Goal: Transaction & Acquisition: Purchase product/service

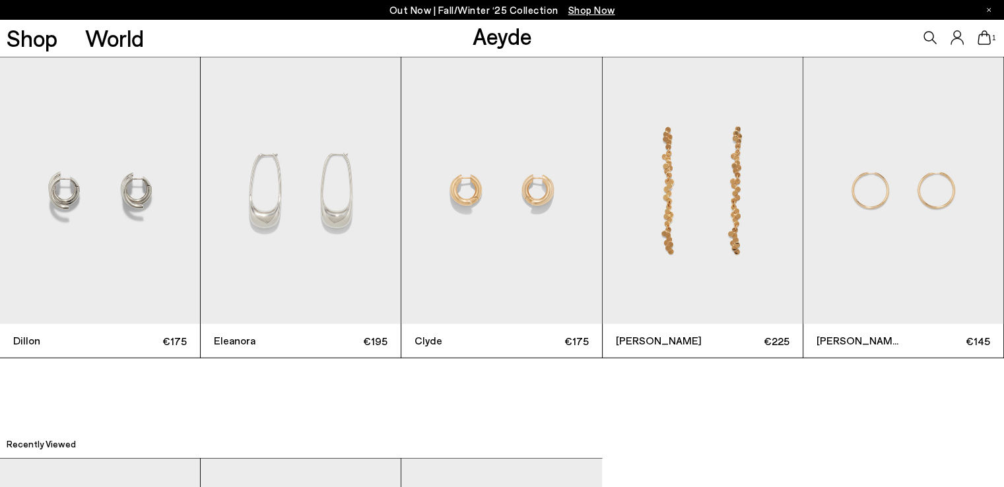
scroll to position [3309, 0]
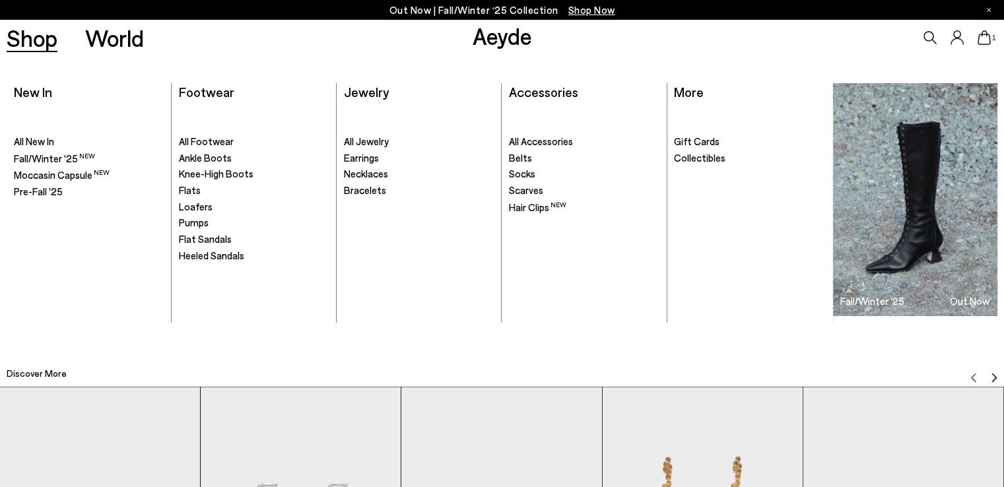
click at [33, 43] on link "Shop" at bounding box center [32, 37] width 51 height 23
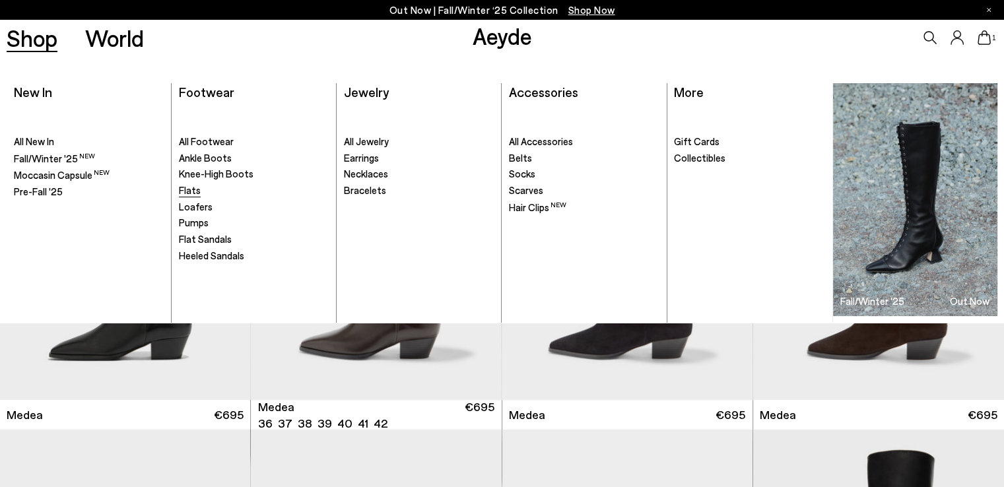
click at [184, 188] on span "Flats" at bounding box center [190, 190] width 22 height 12
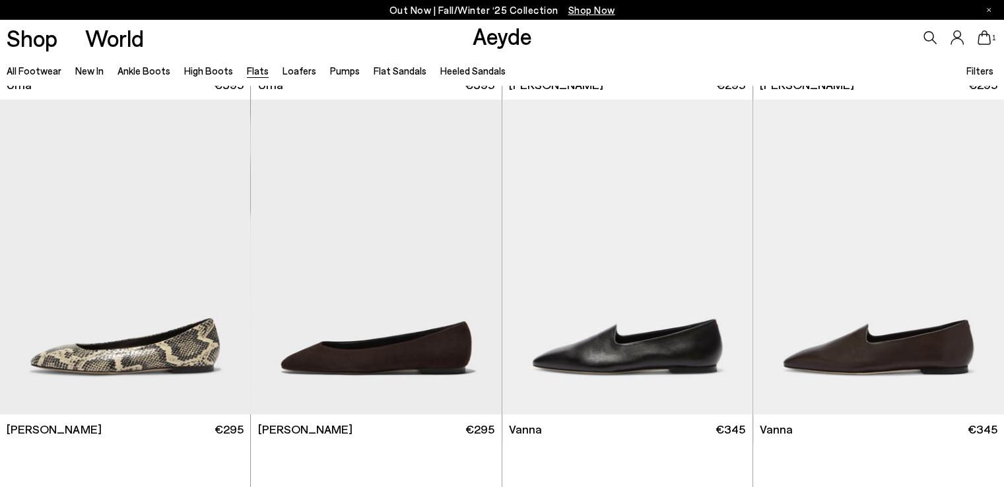
scroll to position [330, 0]
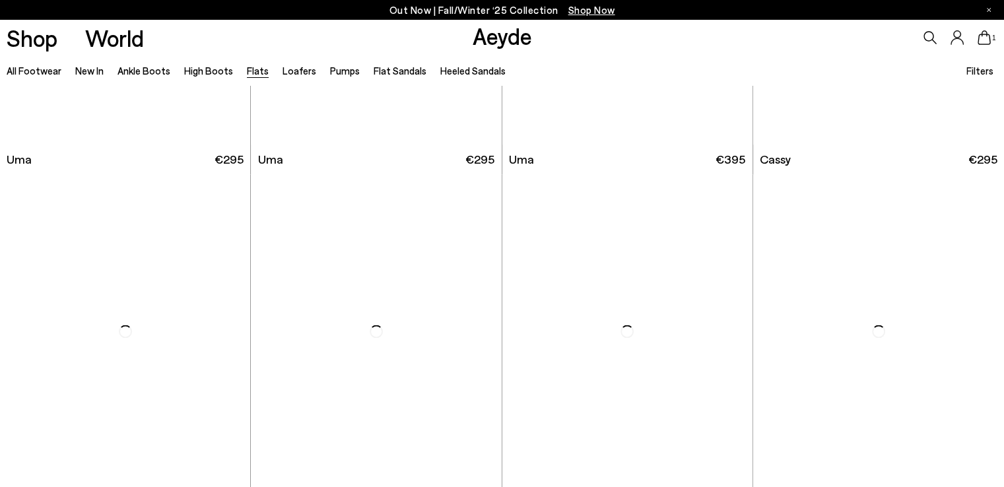
scroll to position [2179, 0]
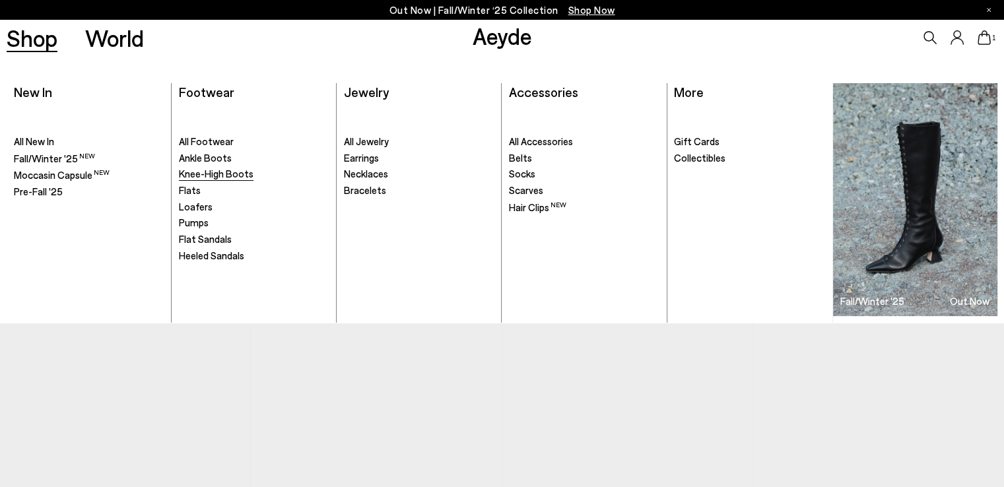
click at [199, 175] on span "Knee-High Boots" at bounding box center [216, 174] width 75 height 12
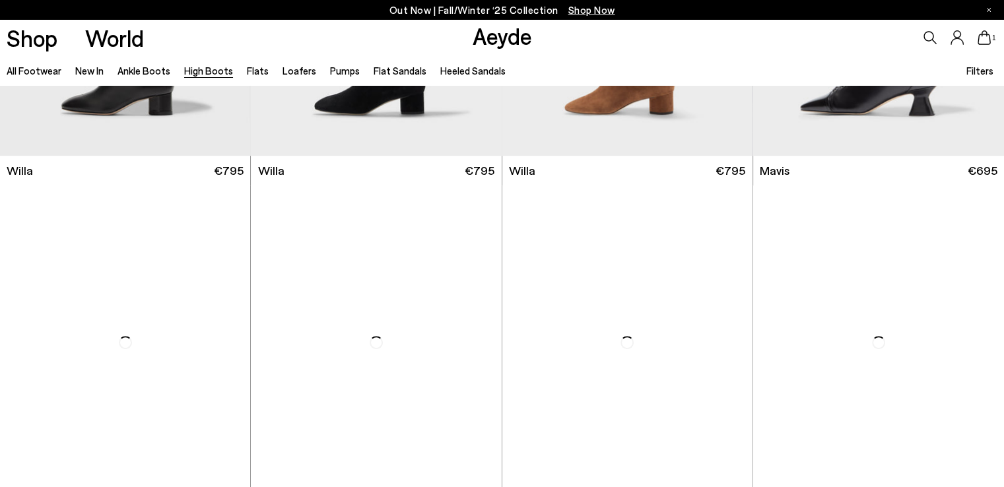
scroll to position [594, 0]
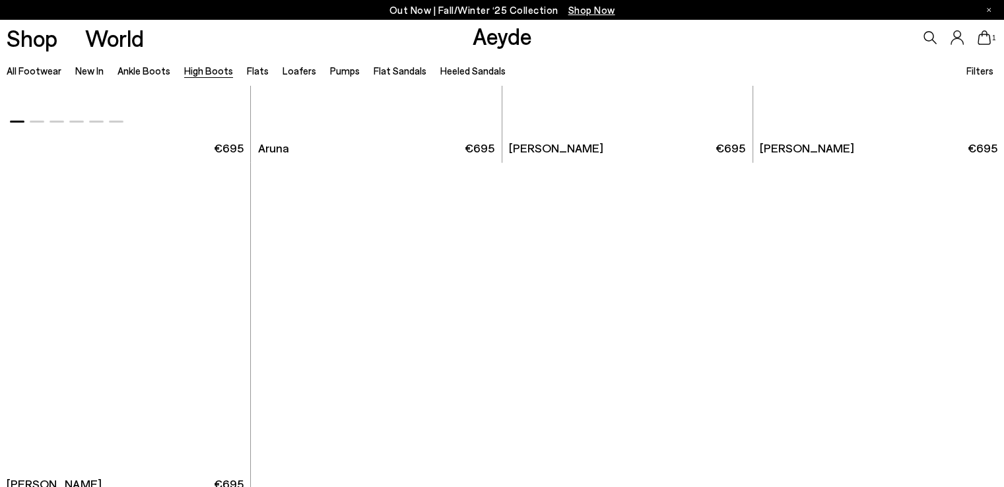
scroll to position [3169, 0]
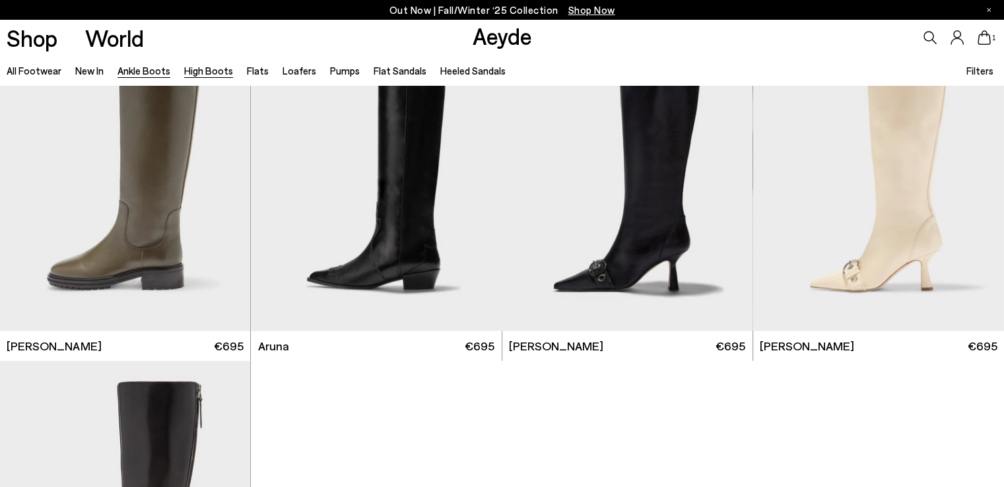
click at [145, 69] on link "Ankle Boots" at bounding box center [144, 71] width 53 height 12
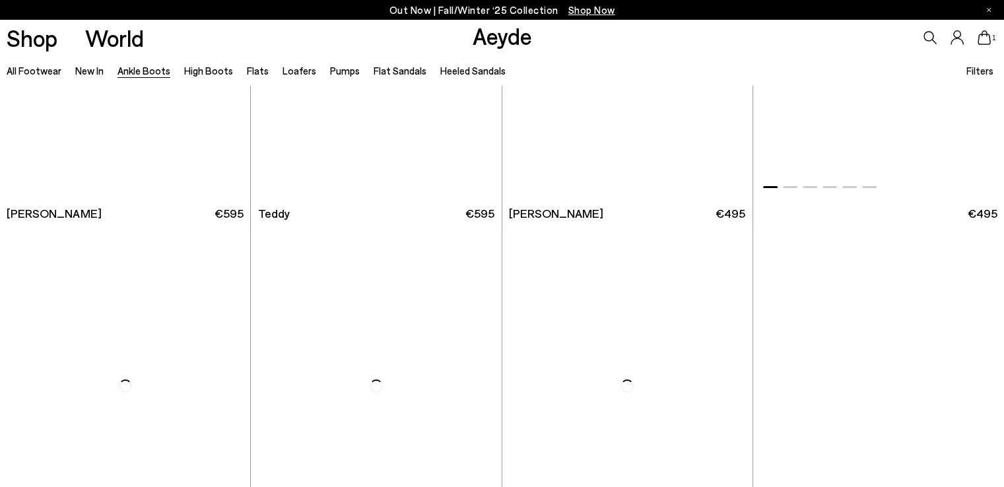
scroll to position [4887, 0]
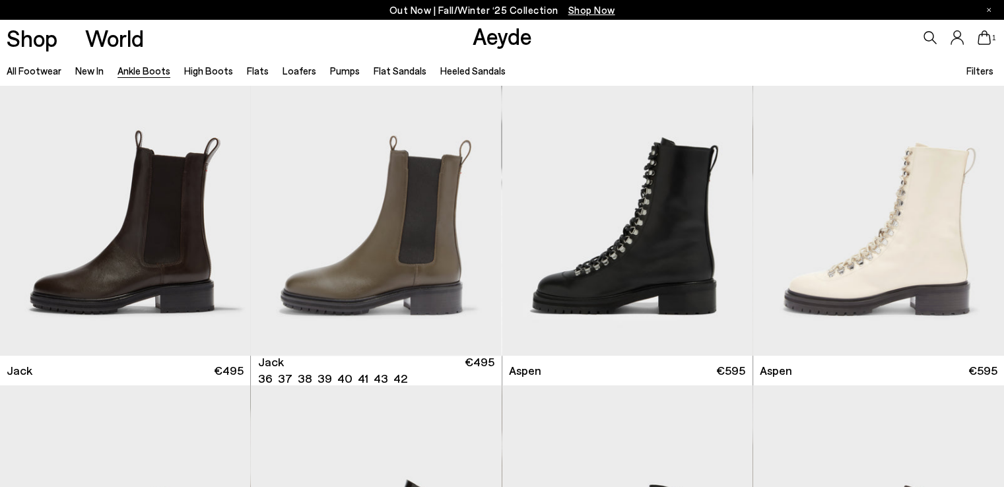
scroll to position [5217, 0]
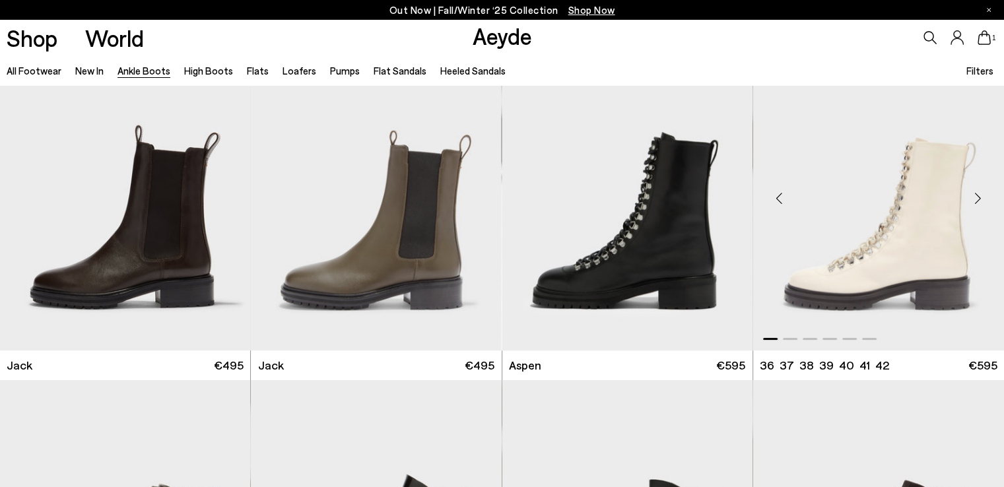
click at [828, 277] on img "1 / 6" at bounding box center [878, 193] width 251 height 315
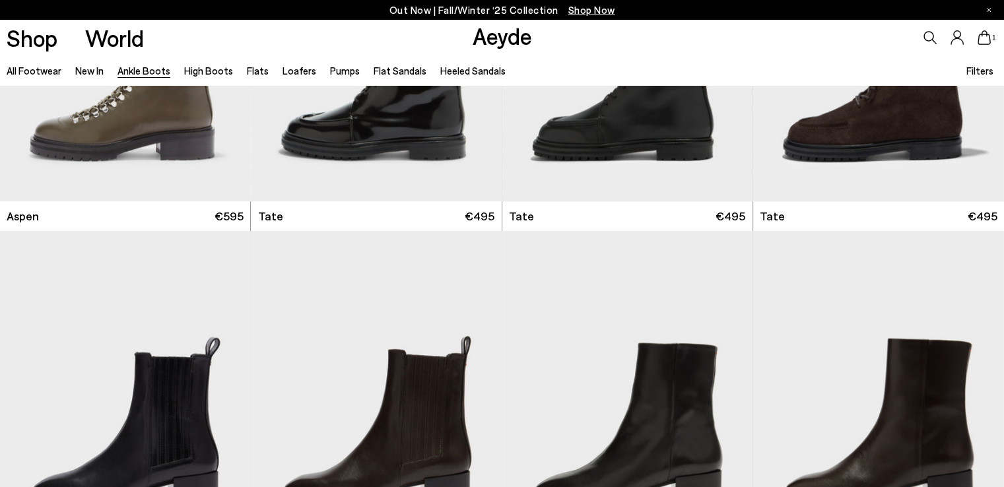
scroll to position [5547, 0]
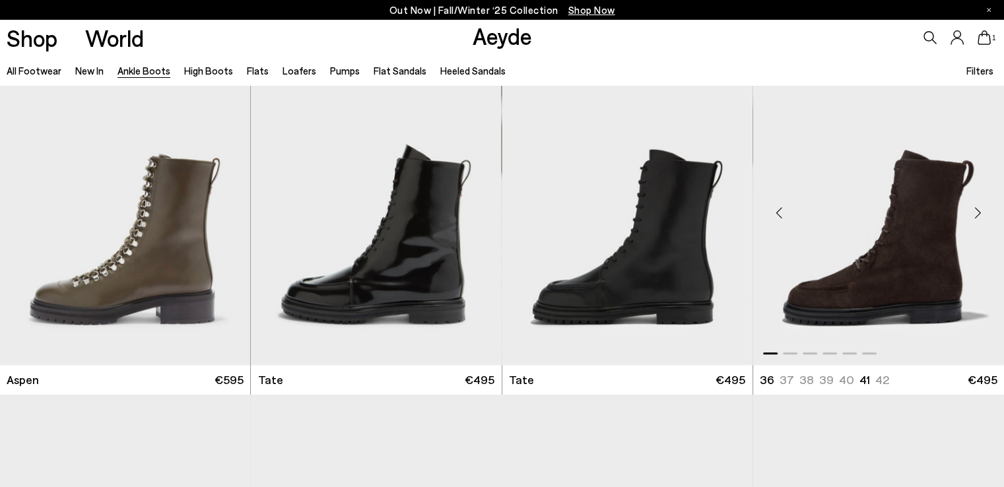
click at [893, 257] on img "1 / 6" at bounding box center [878, 207] width 251 height 315
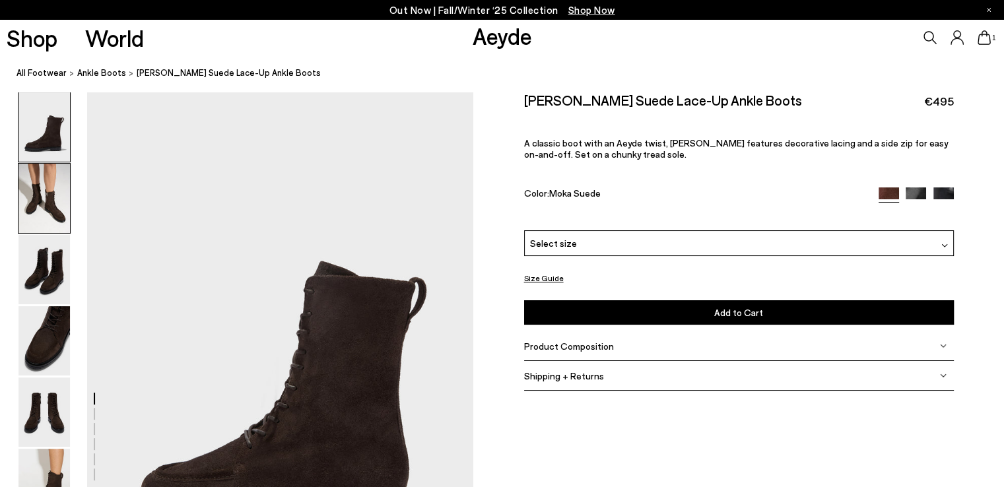
click at [50, 204] on img at bounding box center [43, 198] width 51 height 69
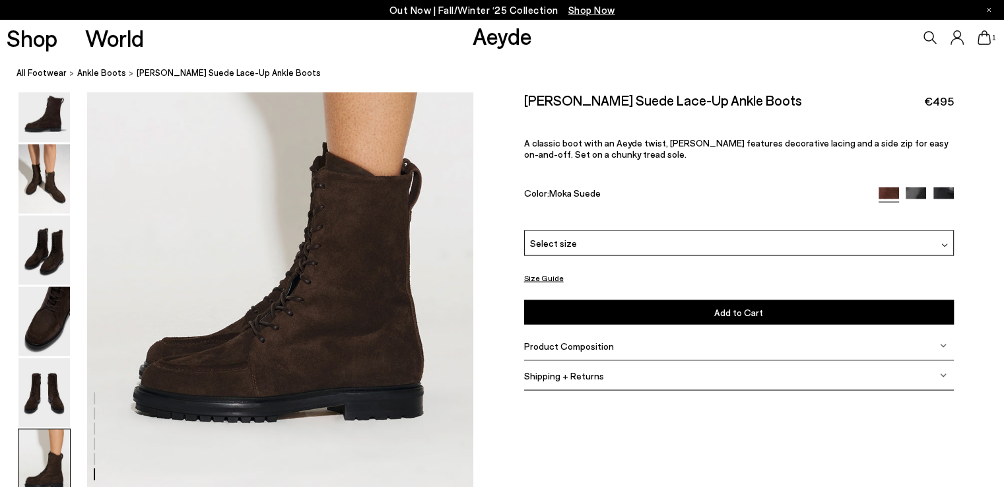
scroll to position [2697, 0]
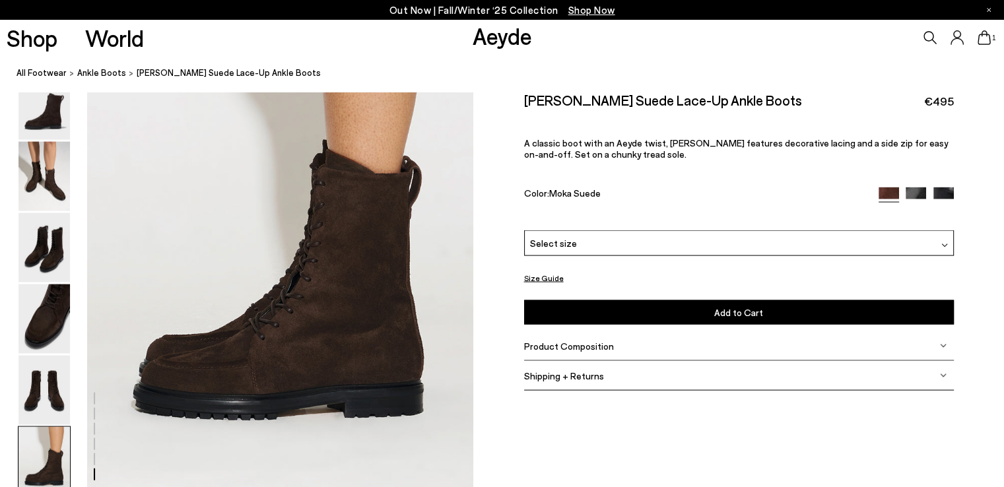
click at [42, 321] on img at bounding box center [43, 319] width 51 height 69
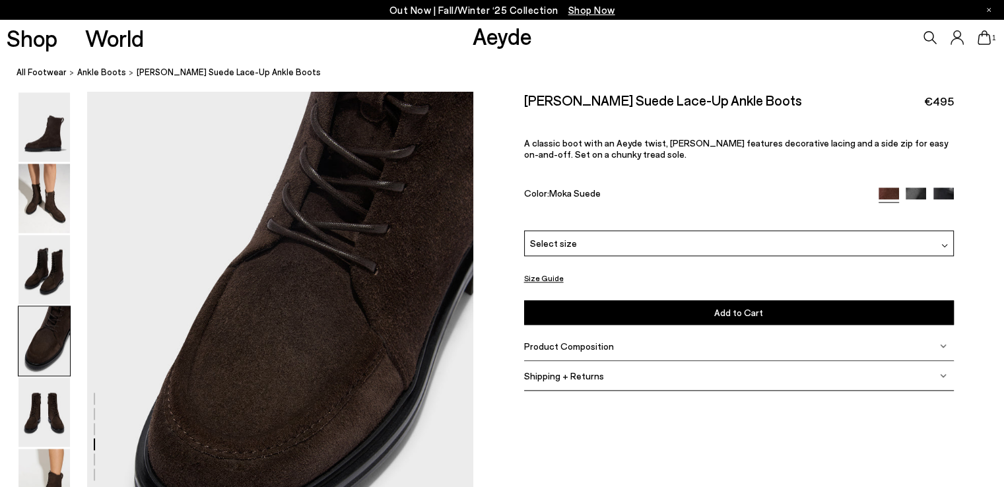
scroll to position [1553, 0]
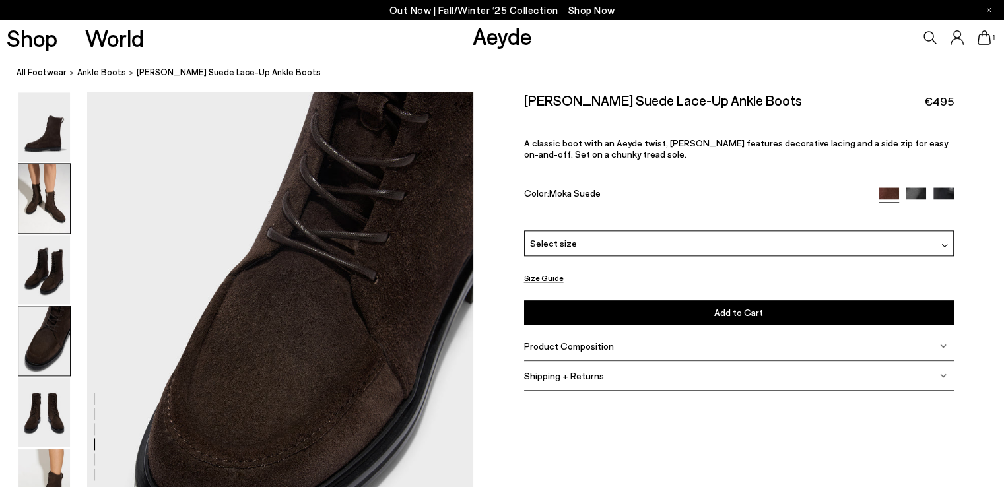
click at [36, 203] on img at bounding box center [43, 198] width 51 height 69
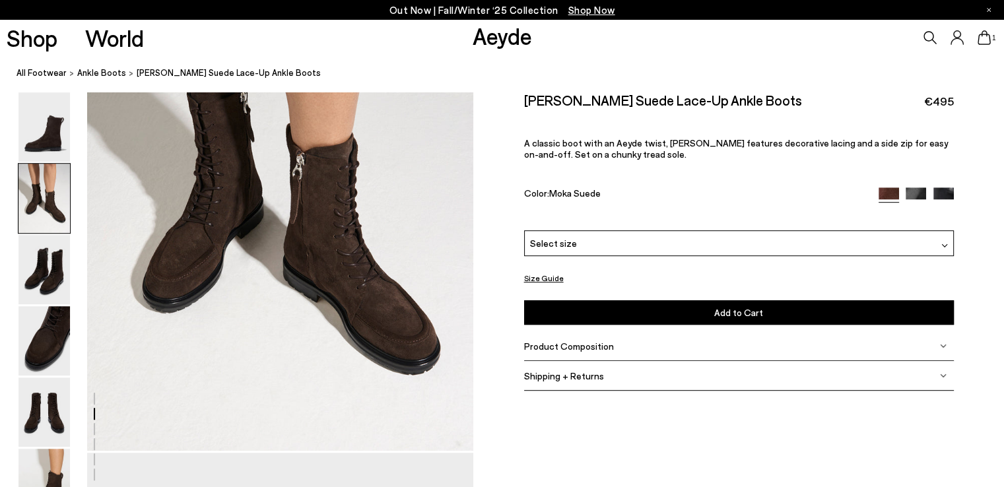
scroll to position [650, 0]
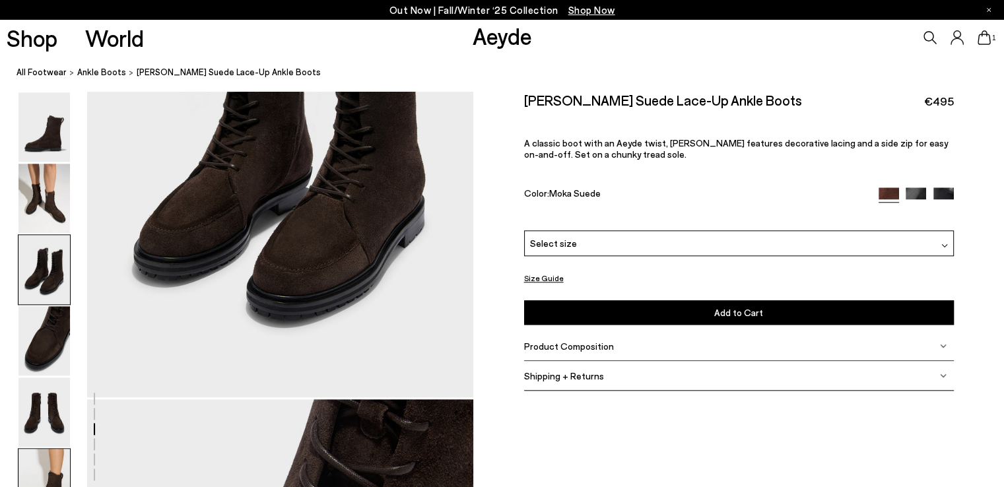
click at [34, 469] on img at bounding box center [43, 483] width 51 height 69
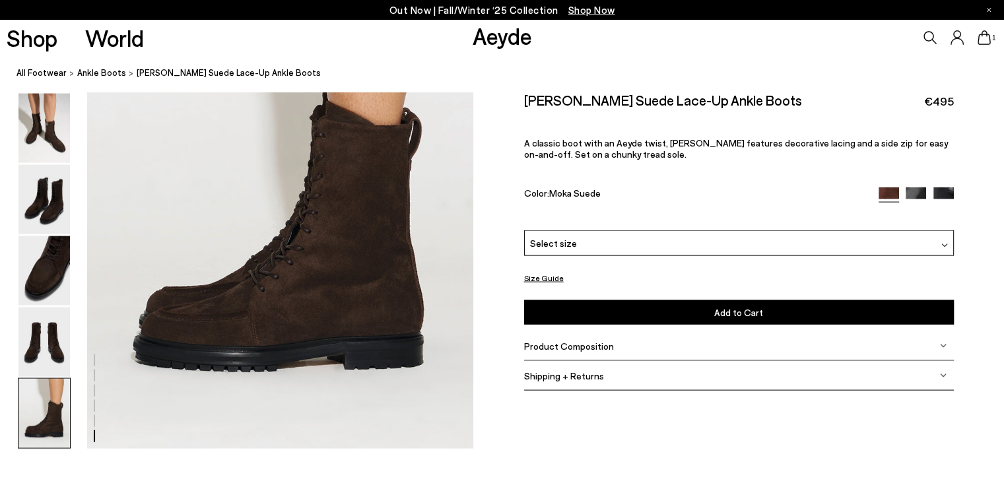
scroll to position [2744, 0]
